Goal: Information Seeking & Learning: Learn about a topic

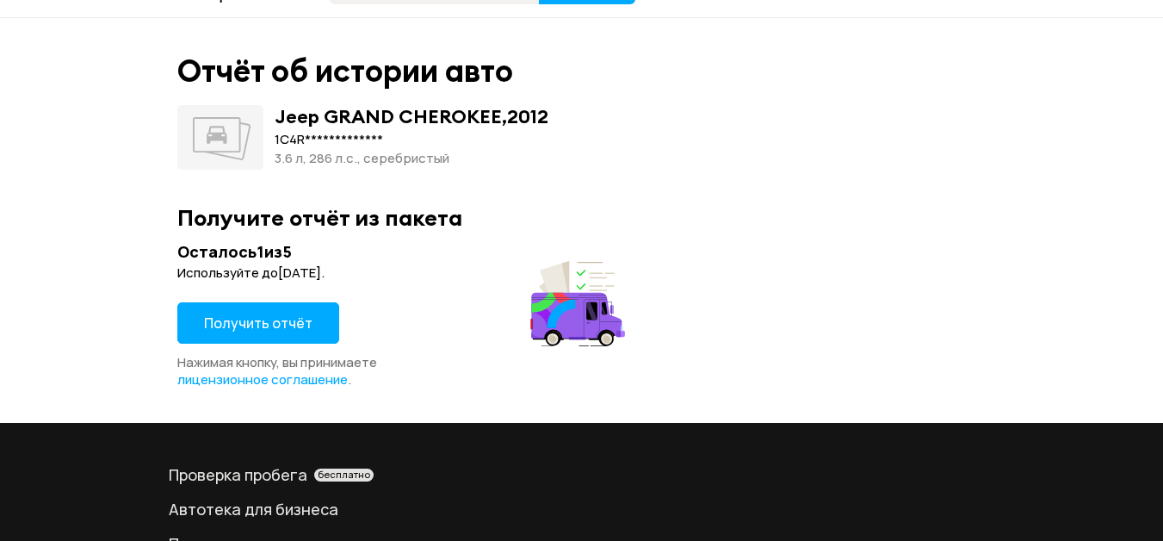
scroll to position [86, 0]
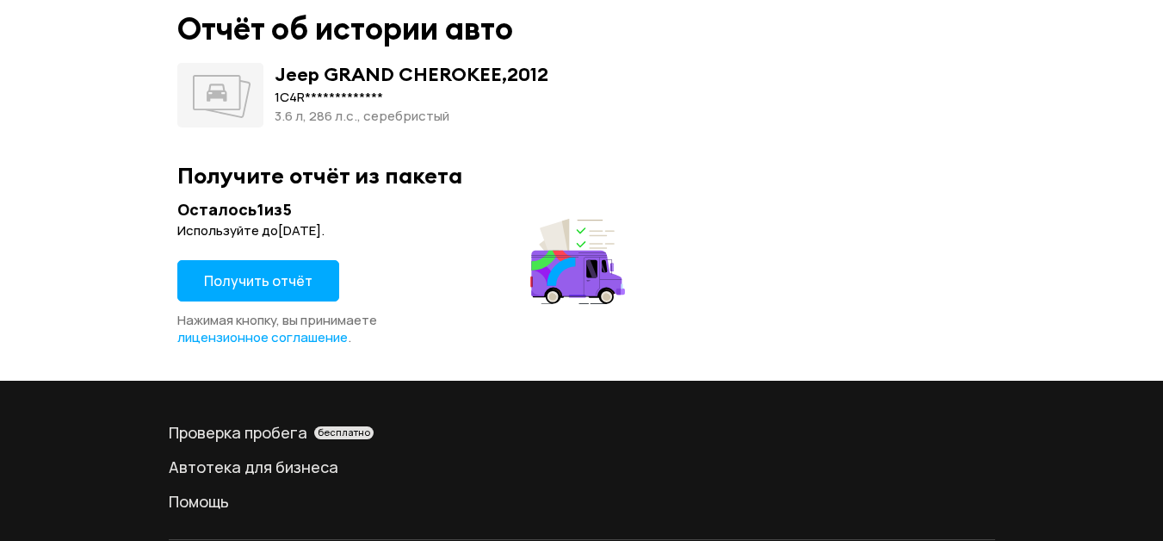
click at [250, 281] on span "Получить отчёт" at bounding box center [258, 280] width 108 height 19
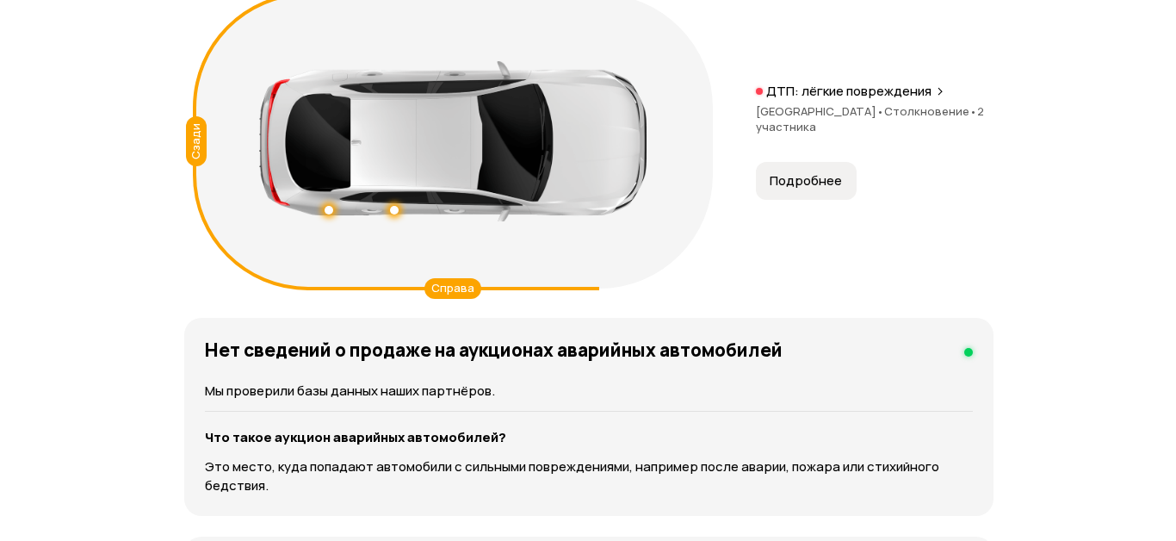
scroll to position [2152, 0]
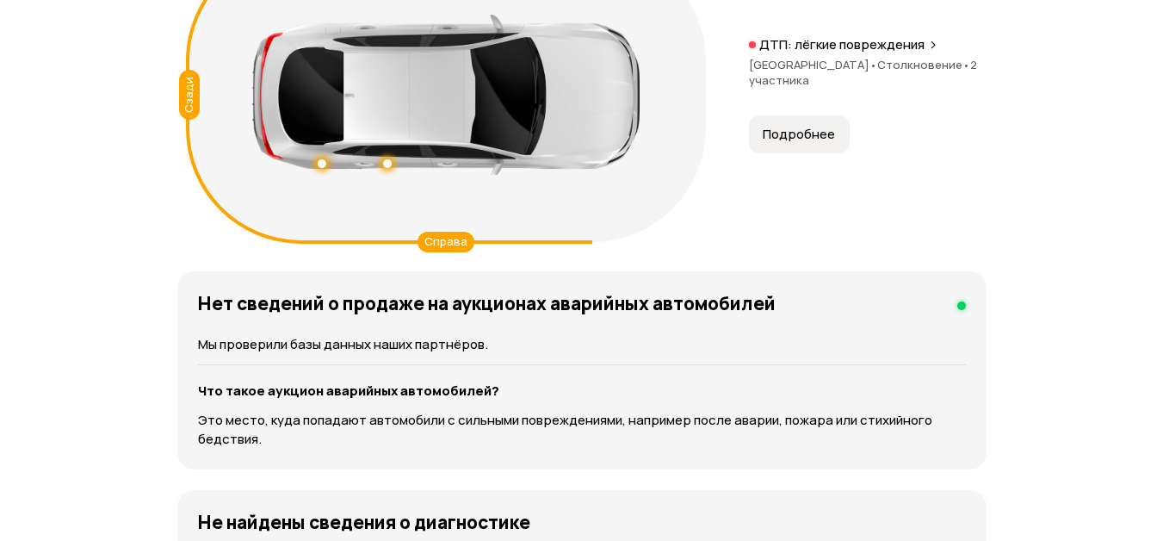
click at [803, 136] on span "Подробнее" at bounding box center [799, 134] width 72 height 17
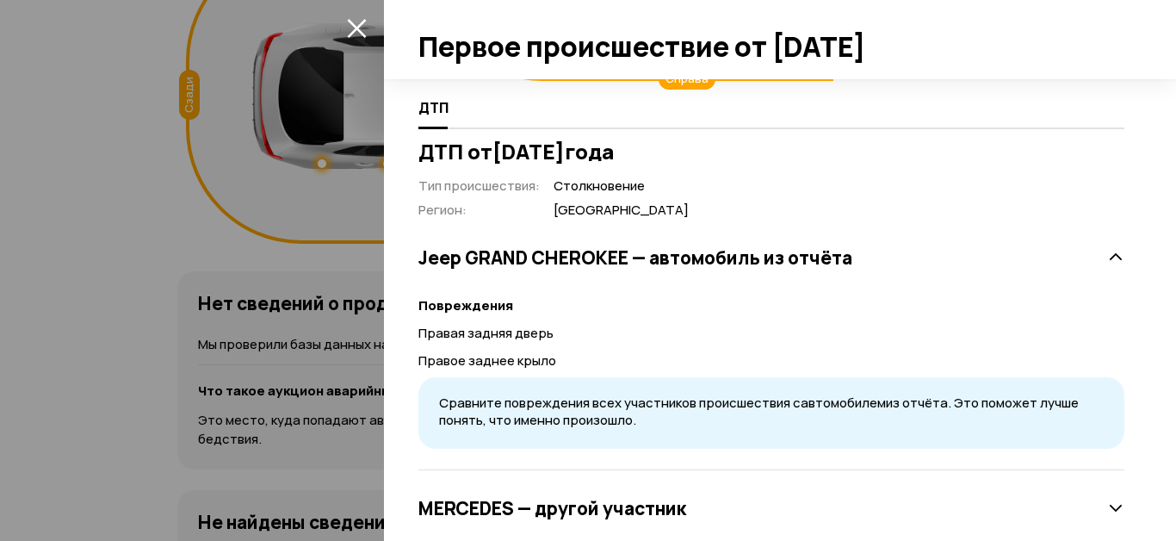
scroll to position [343, 0]
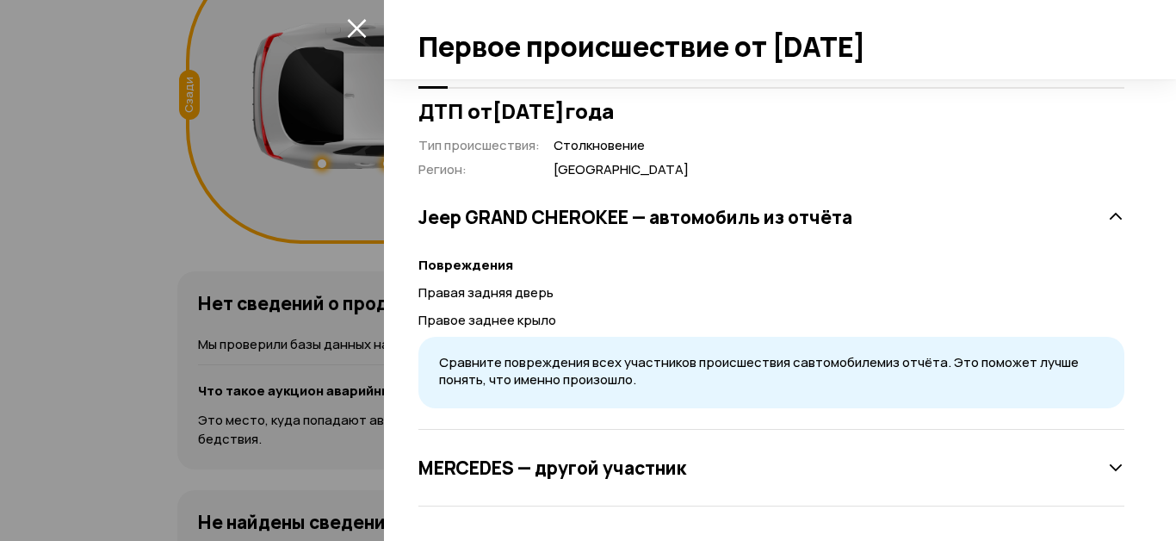
click at [1107, 468] on icon at bounding box center [1115, 467] width 17 height 17
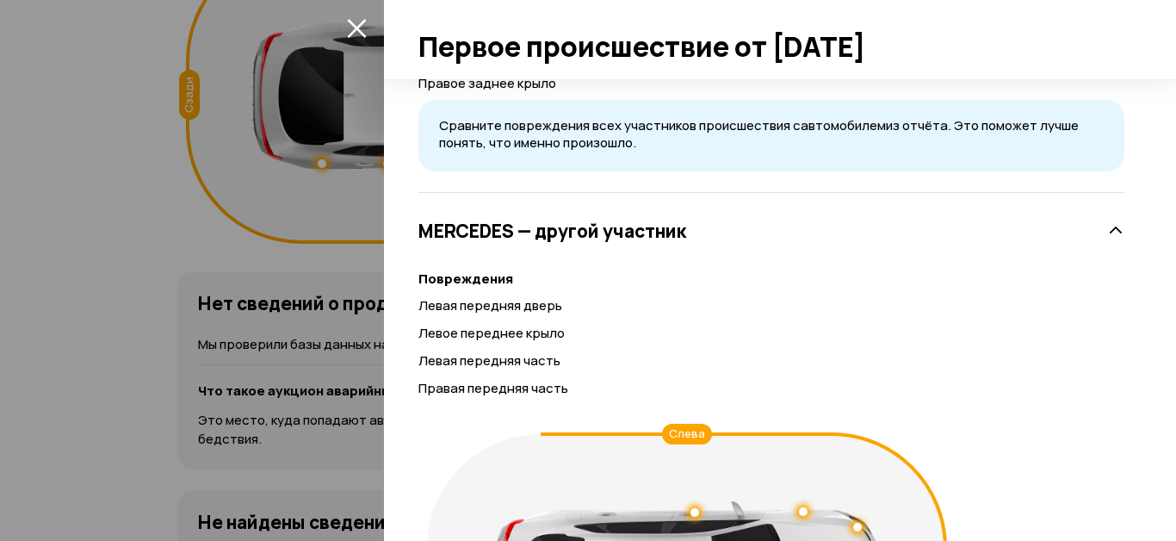
scroll to position [579, 0]
click at [1107, 229] on icon at bounding box center [1115, 231] width 17 height 17
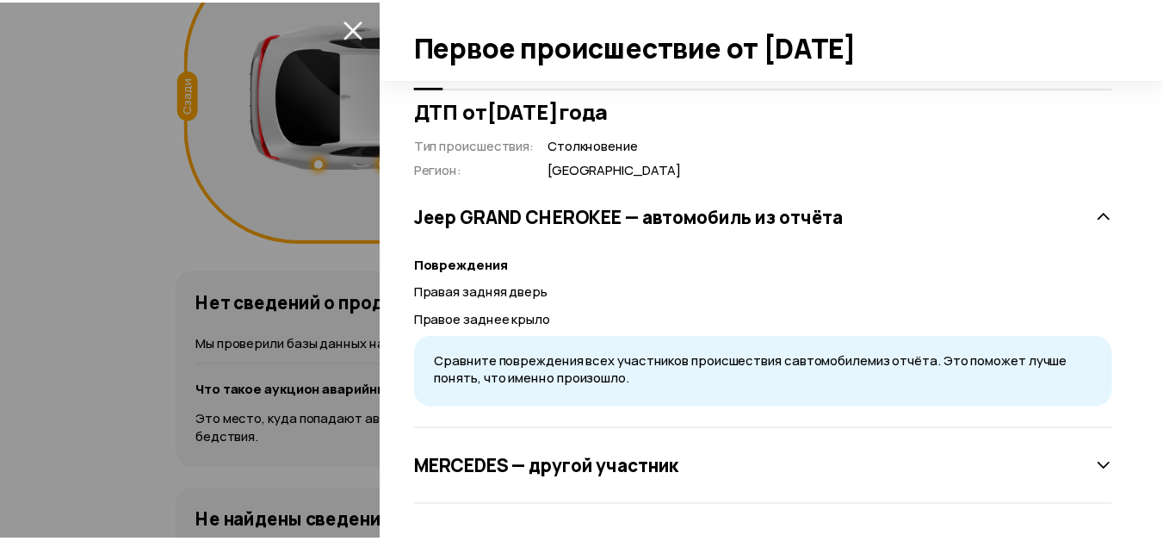
scroll to position [343, 0]
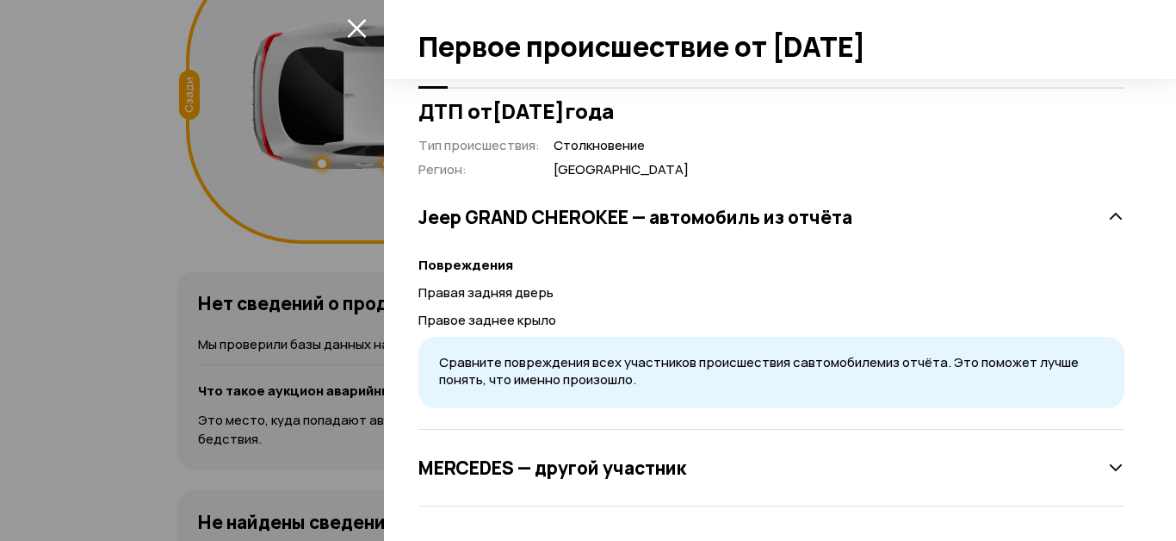
click at [358, 29] on icon "закрыть" at bounding box center [356, 28] width 19 height 19
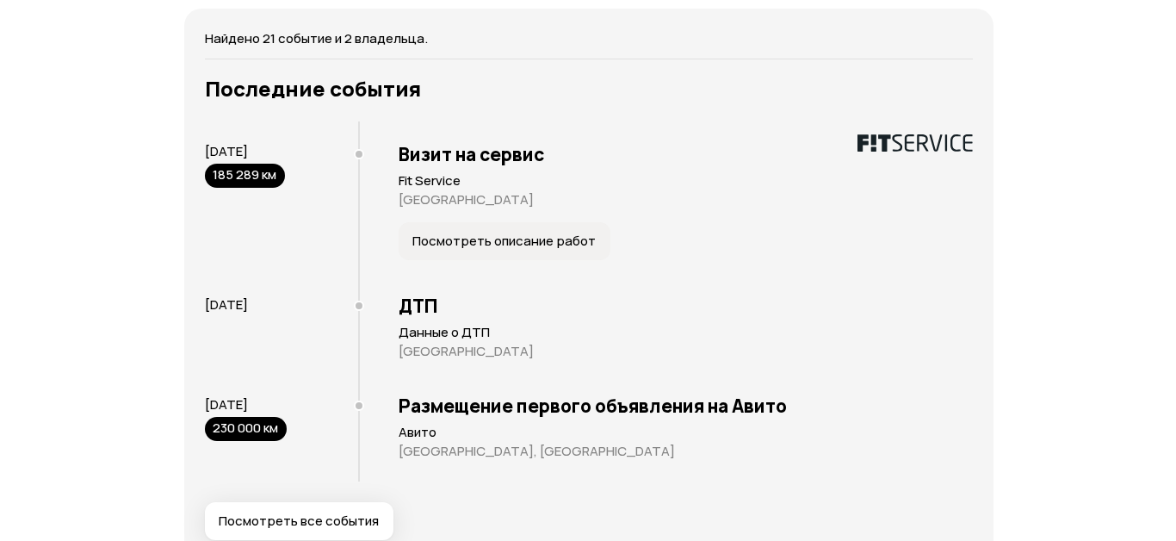
scroll to position [3443, 0]
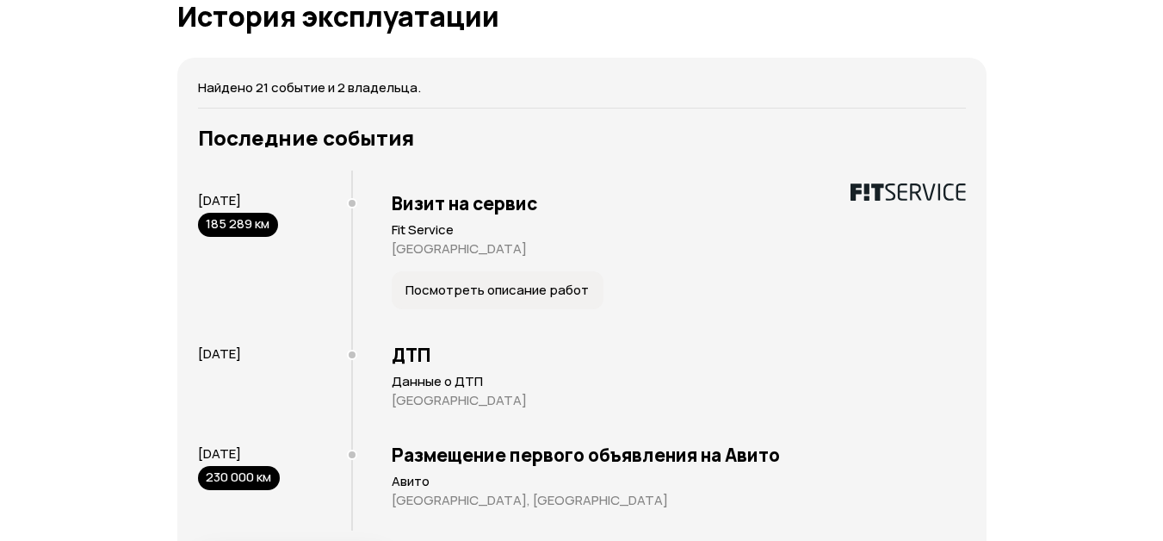
click at [475, 290] on span "Посмотреть описание работ" at bounding box center [496, 290] width 183 height 17
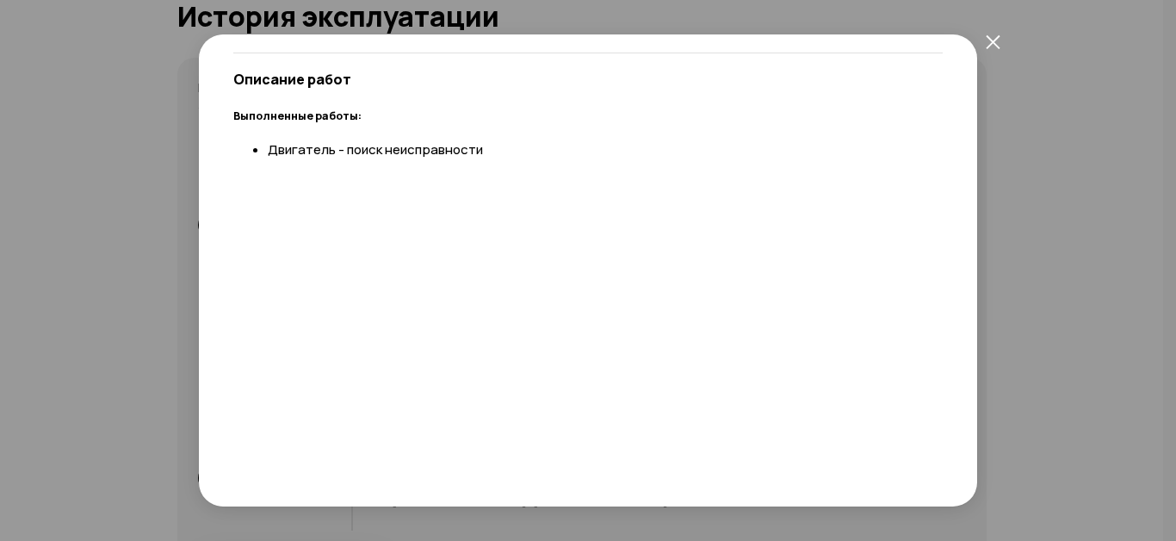
scroll to position [0, 0]
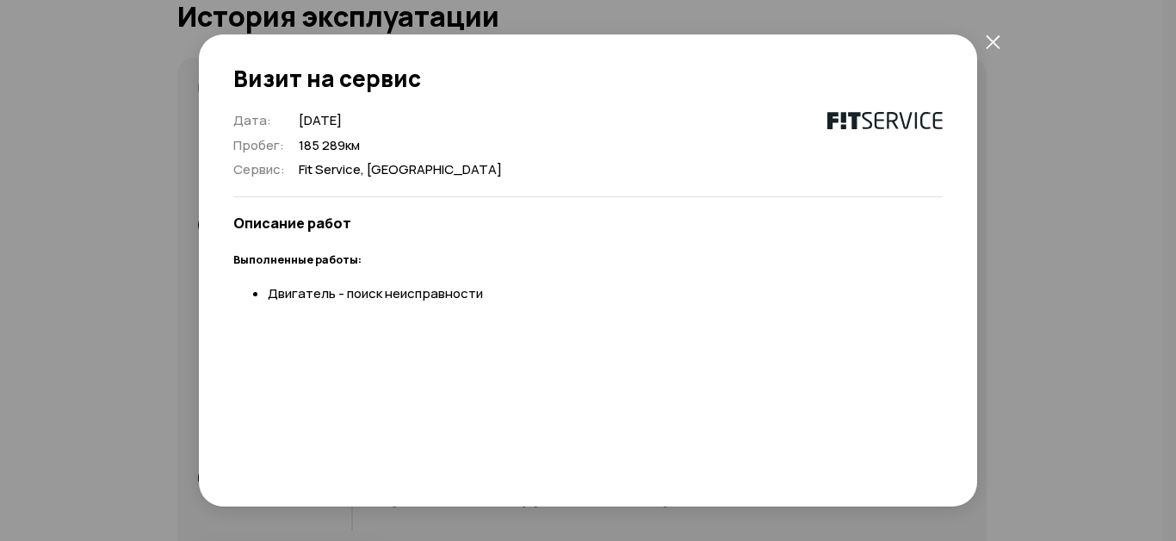
click at [987, 40] on icon "закрыть" at bounding box center [993, 41] width 15 height 15
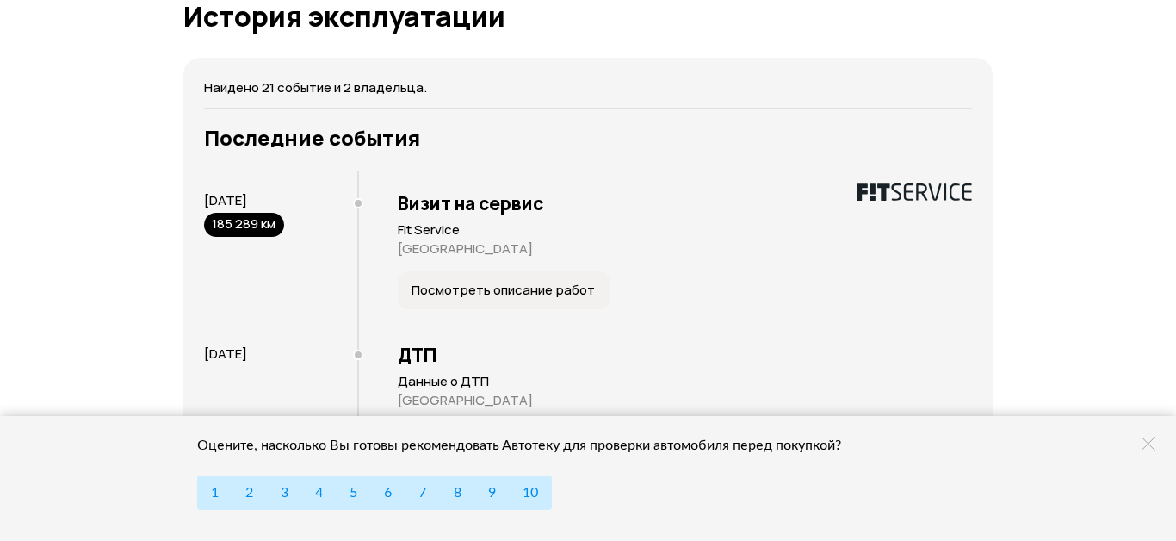
click at [1149, 442] on icon at bounding box center [1148, 443] width 14 height 14
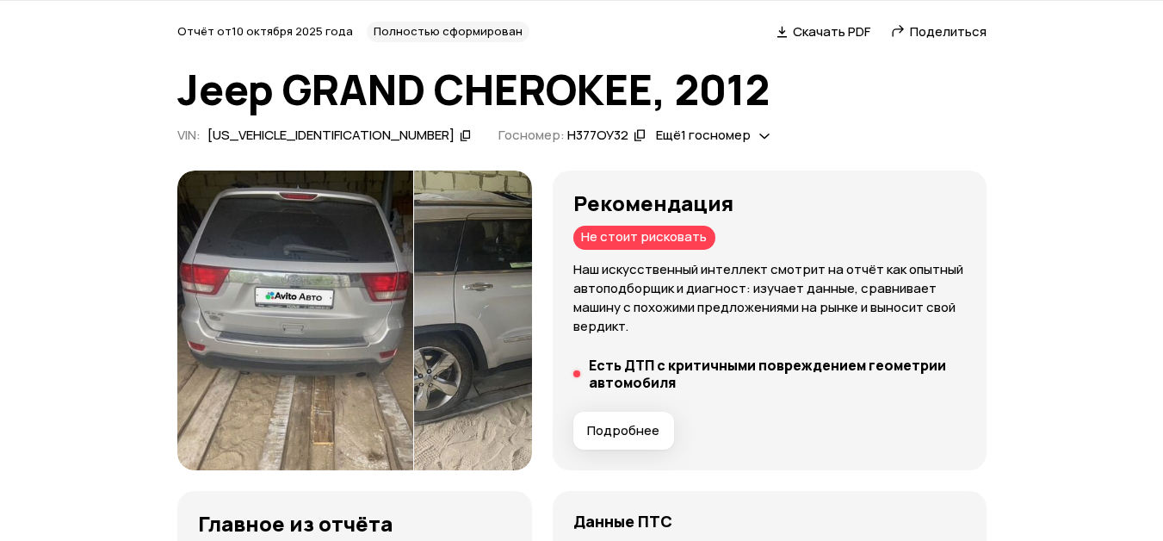
scroll to position [172, 0]
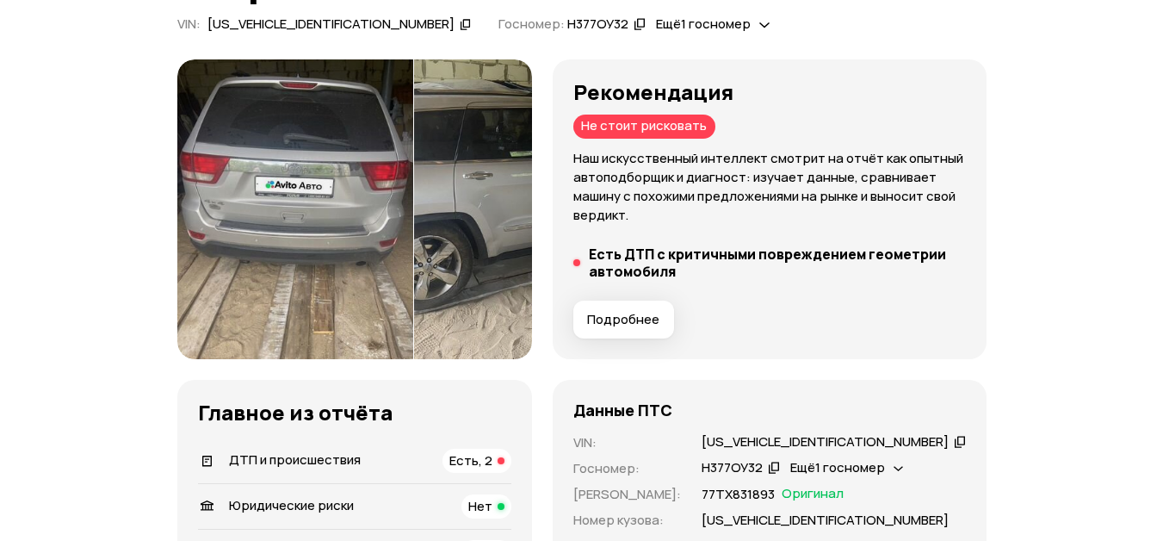
click at [659, 316] on span "Подробнее" at bounding box center [623, 319] width 72 height 17
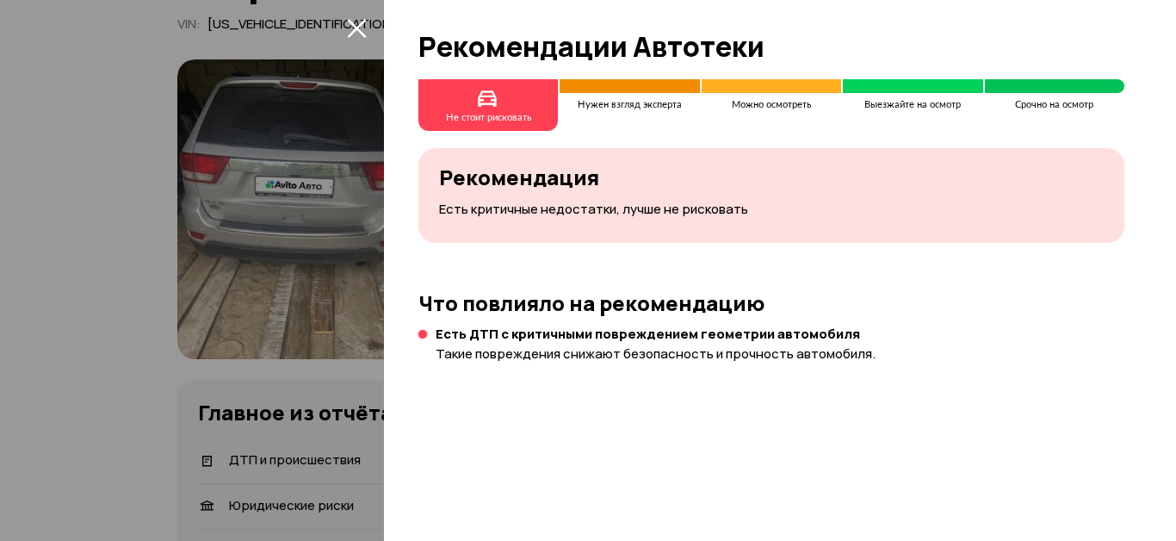
click at [356, 25] on icon "закрыть" at bounding box center [357, 28] width 20 height 20
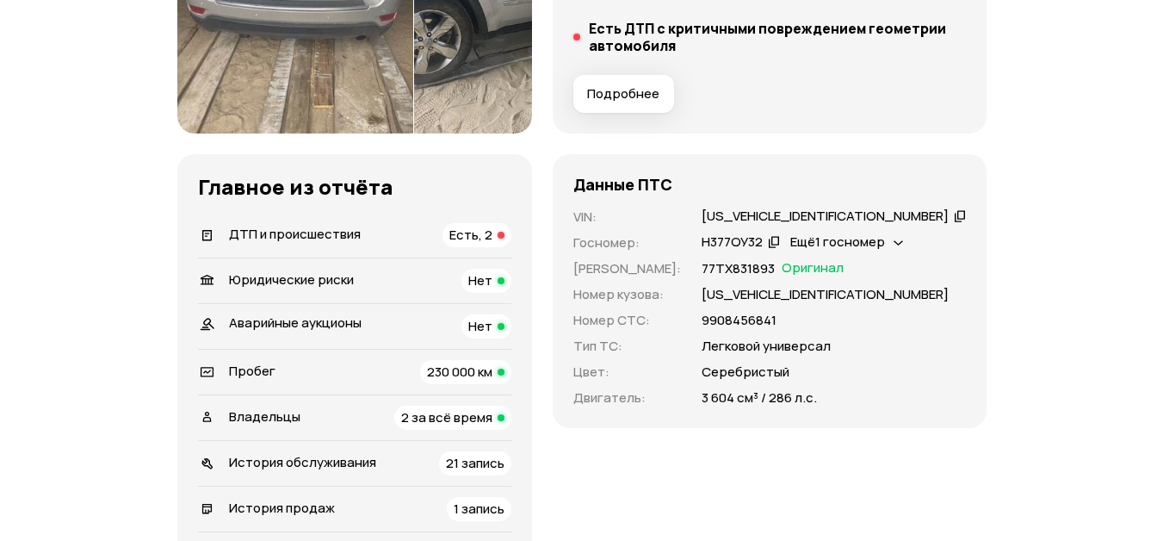
scroll to position [430, 0]
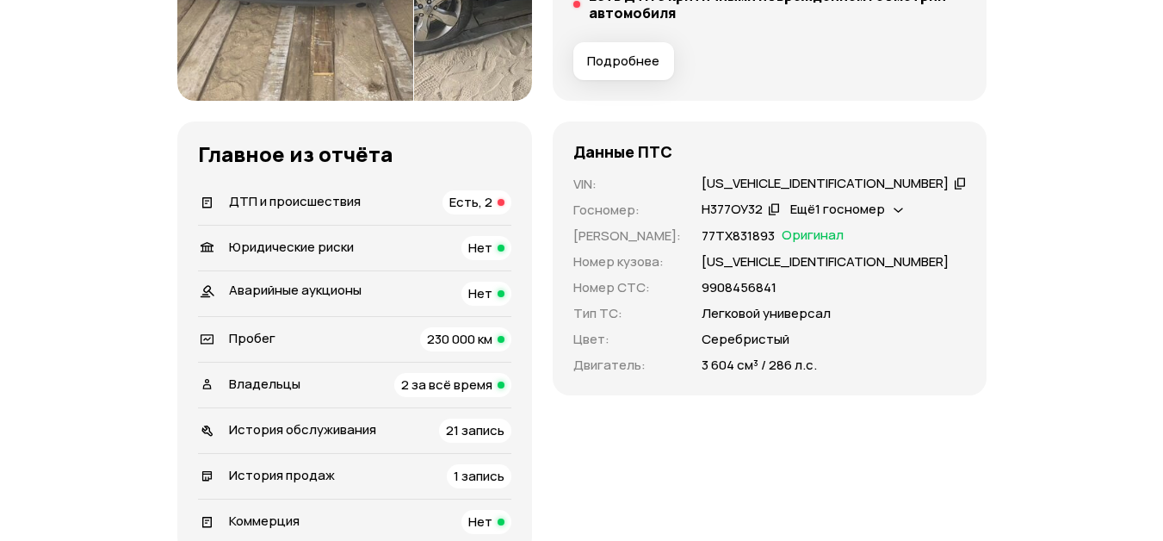
click at [492, 198] on span "Есть, 2" at bounding box center [470, 202] width 43 height 18
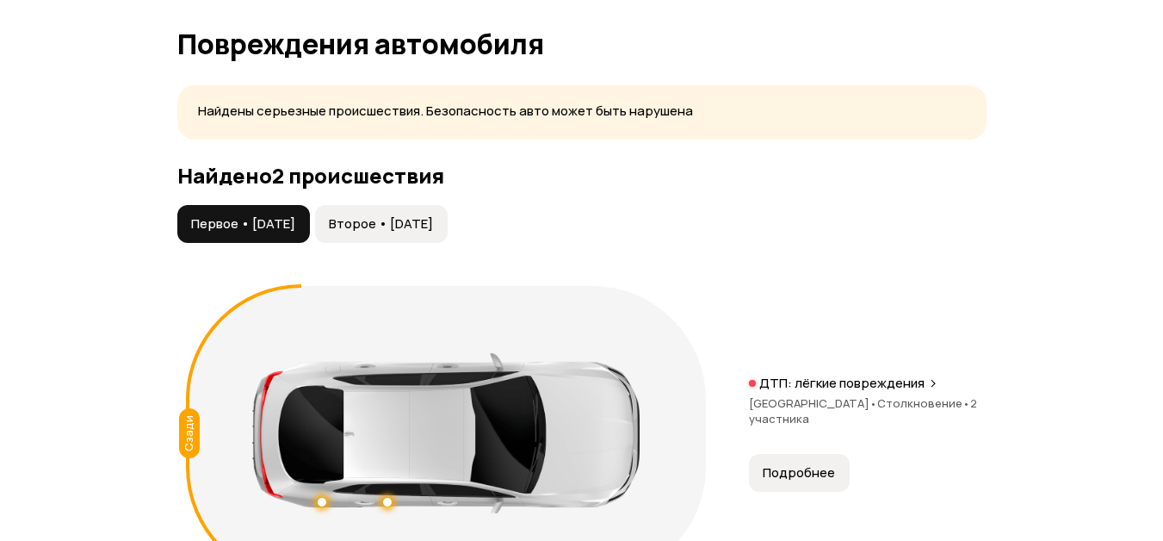
scroll to position [1842, 0]
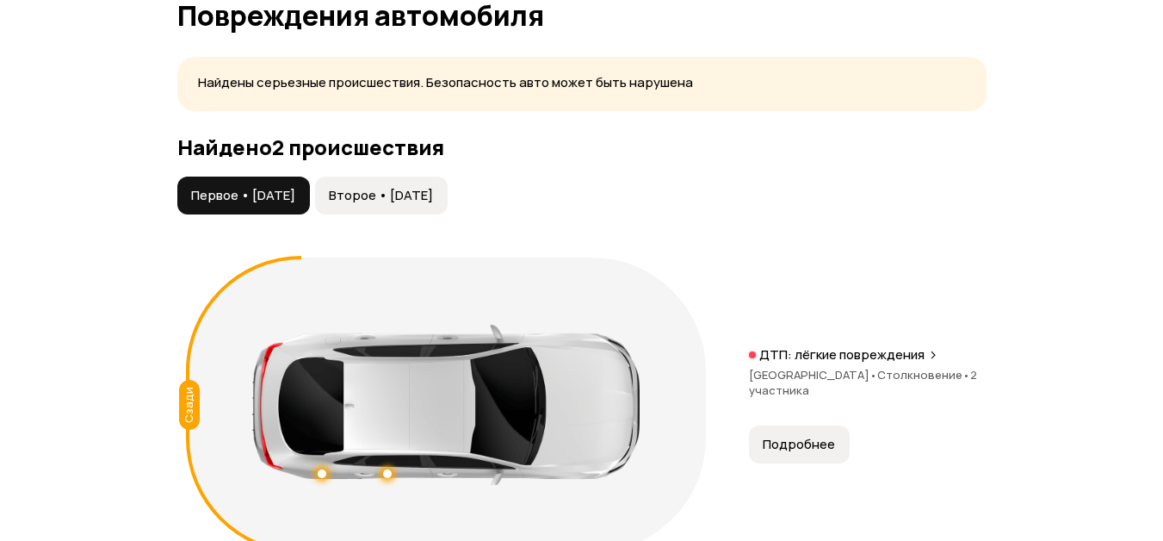
click at [400, 195] on span "Второе • [DATE]" at bounding box center [381, 195] width 104 height 17
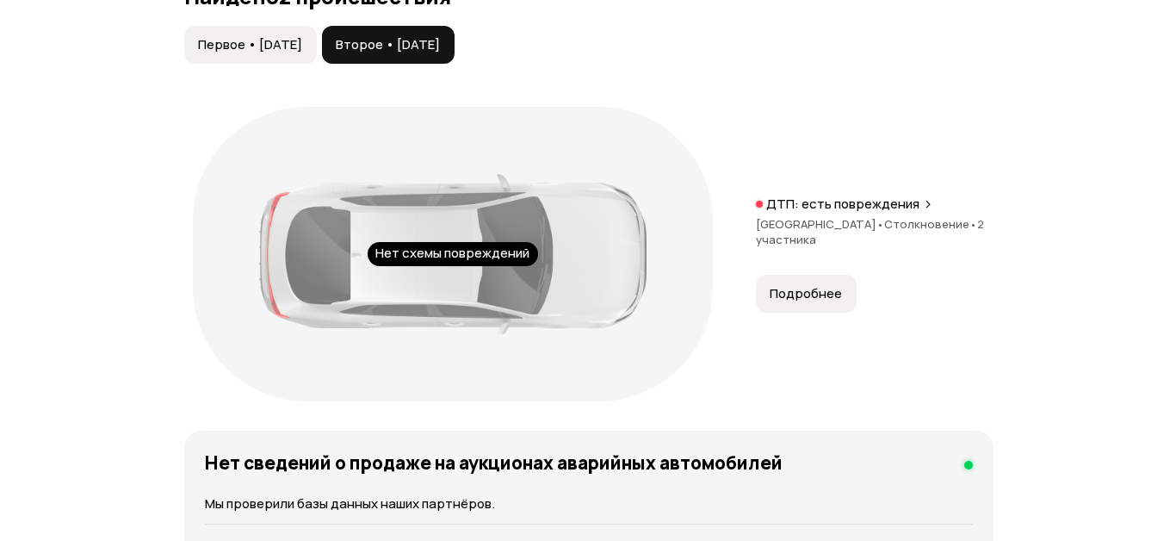
scroll to position [2014, 0]
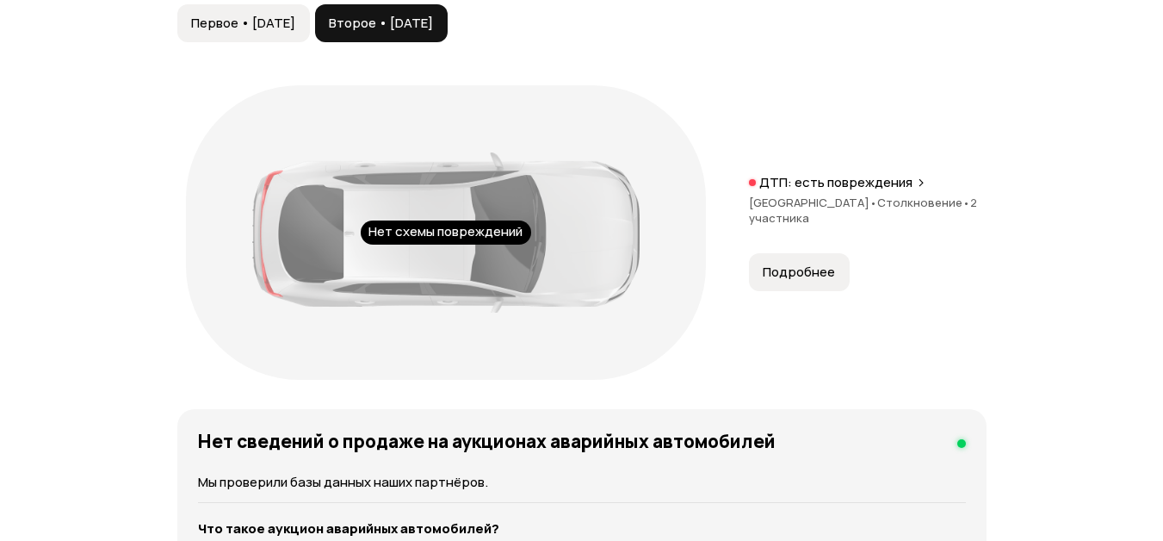
click at [795, 274] on span "Подробнее" at bounding box center [799, 271] width 72 height 17
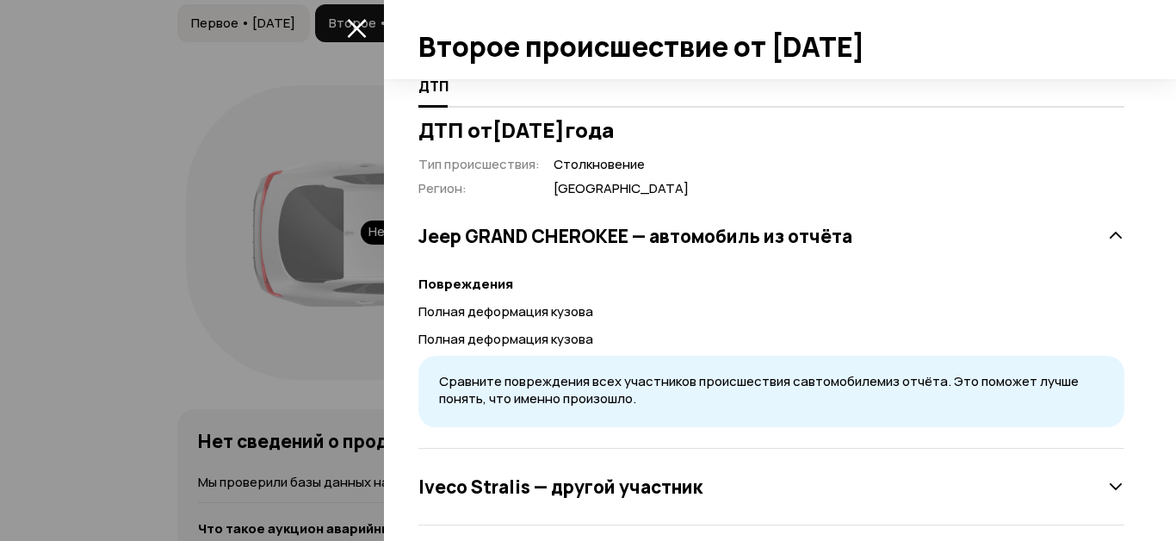
scroll to position [343, 0]
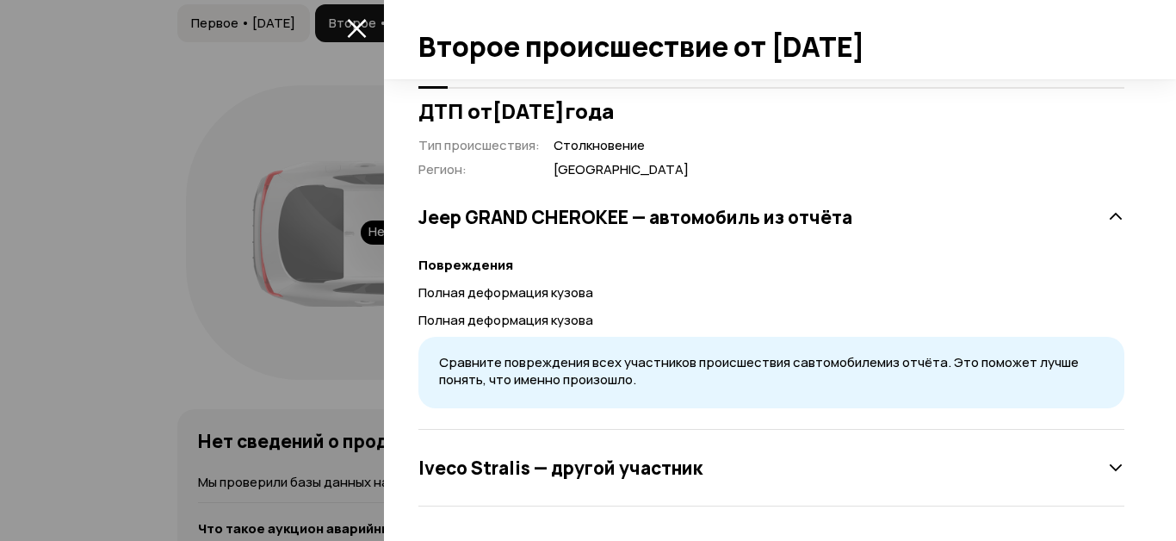
click at [1107, 468] on icon at bounding box center [1115, 467] width 17 height 17
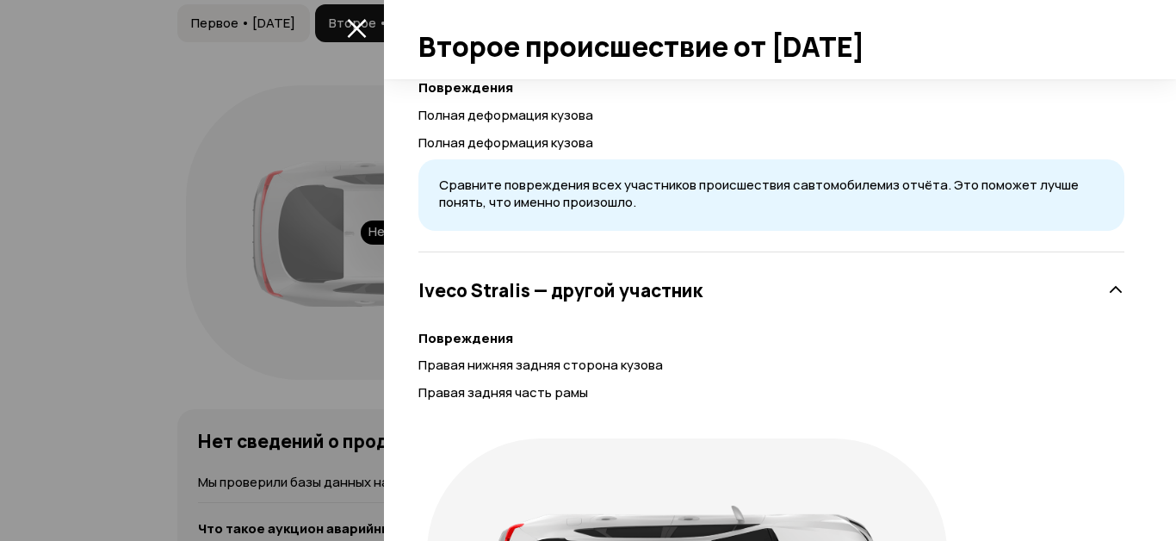
scroll to position [524, 0]
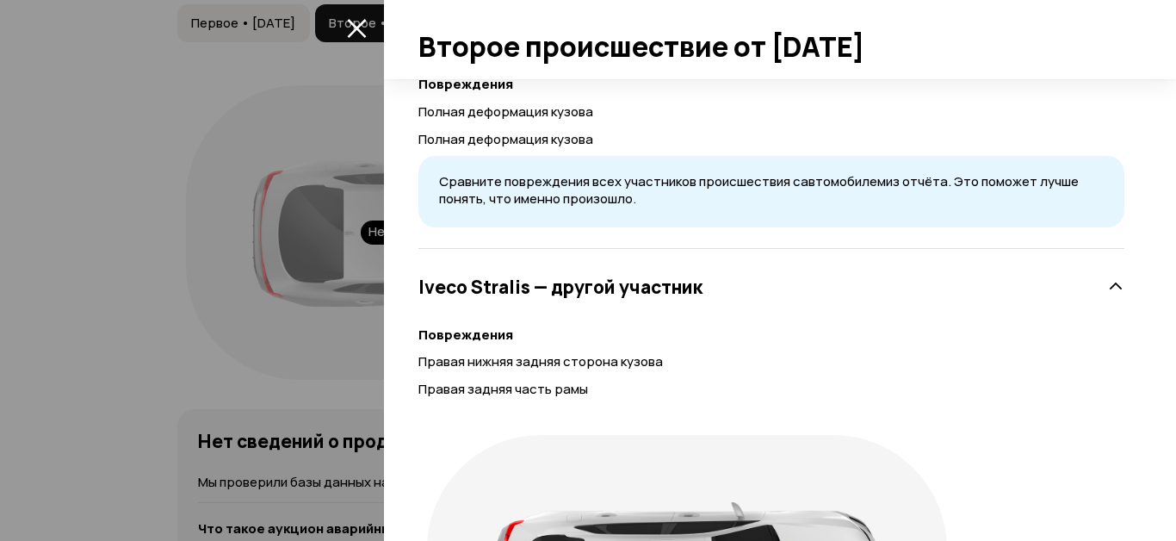
drag, startPoint x: 411, startPoint y: 285, endPoint x: 524, endPoint y: 290, distance: 113.8
click at [524, 290] on div "Нет схемы повреждений ДТП ДТП от [DATE] Тип происшествия : Столкновение Регион …" at bounding box center [780, 309] width 792 height 461
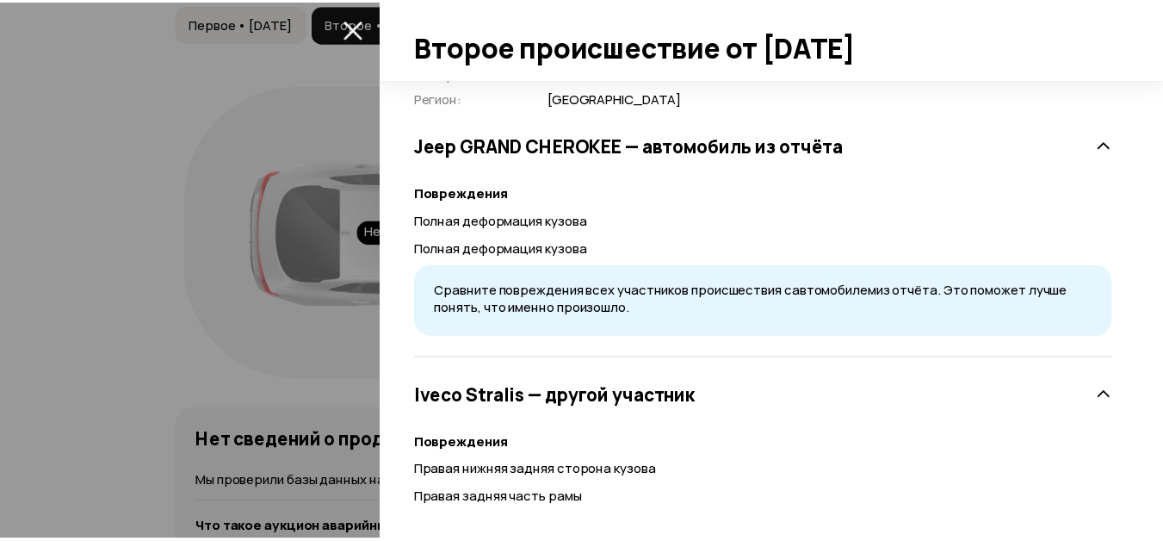
scroll to position [180, 0]
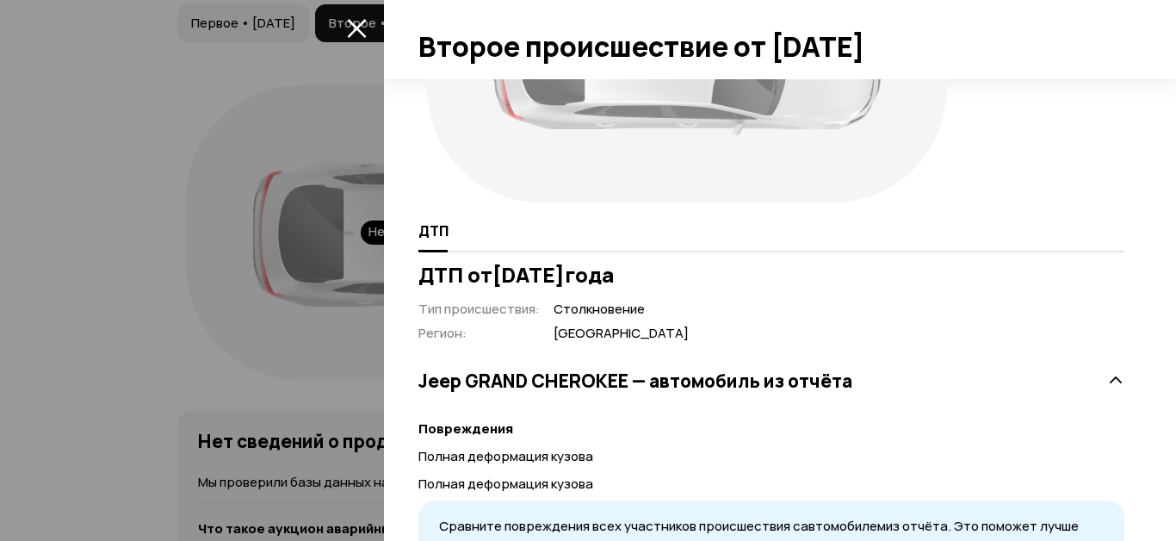
click at [350, 29] on icon "закрыть" at bounding box center [357, 28] width 20 height 20
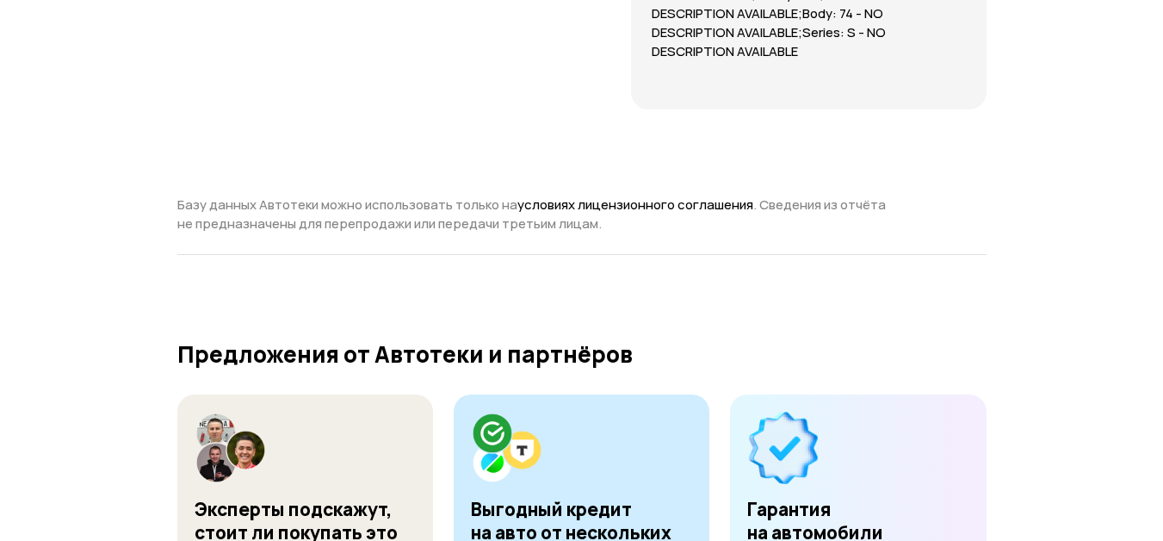
scroll to position [7524, 0]
